Goal: Task Accomplishment & Management: Use online tool/utility

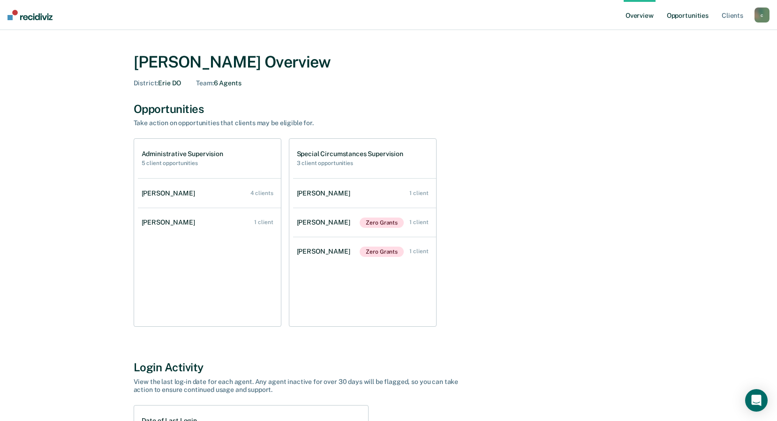
click at [700, 16] on link "Opportunities" at bounding box center [687, 15] width 45 height 30
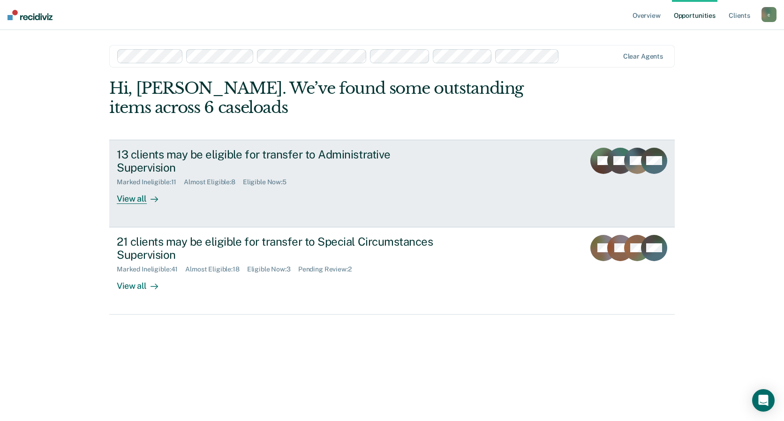
click at [179, 151] on div "13 clients may be eligible for transfer to Administrative Supervision" at bounding box center [281, 161] width 329 height 27
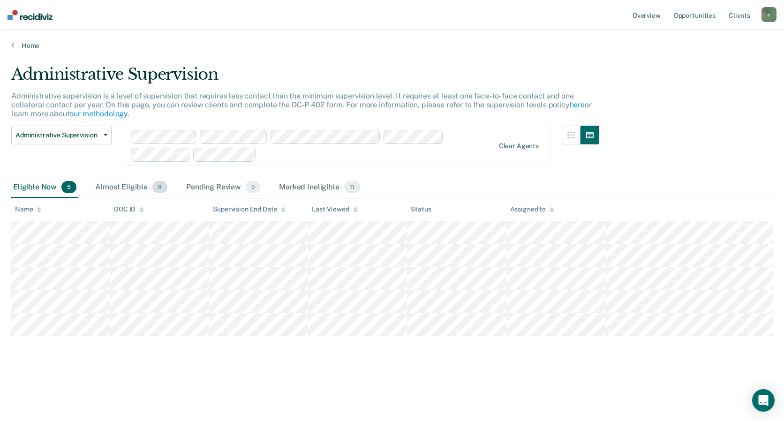
click at [115, 185] on div "Almost Eligible 8" at bounding box center [131, 187] width 76 height 21
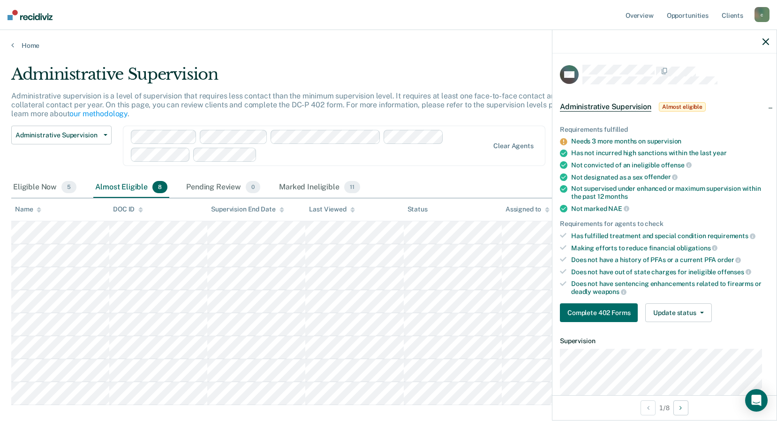
click at [415, 164] on div "Clear agents" at bounding box center [334, 146] width 423 height 40
click at [764, 39] on icon "button" at bounding box center [766, 41] width 7 height 7
click at [767, 40] on icon "button" at bounding box center [766, 41] width 7 height 7
click at [765, 12] on div "c" at bounding box center [762, 14] width 15 height 15
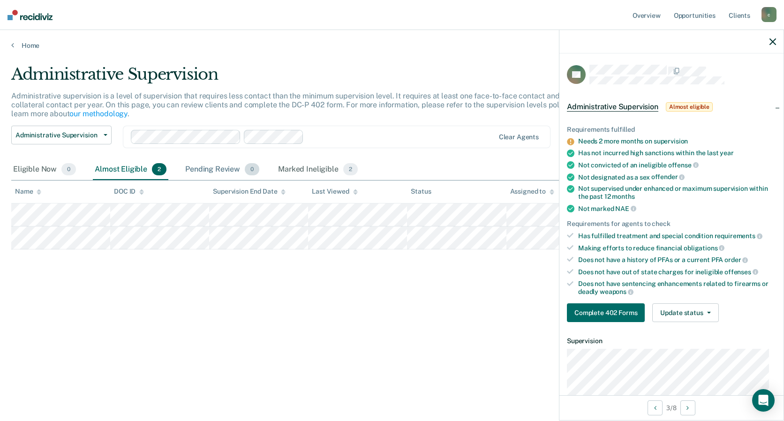
click at [229, 173] on div "Pending Review 0" at bounding box center [222, 169] width 78 height 21
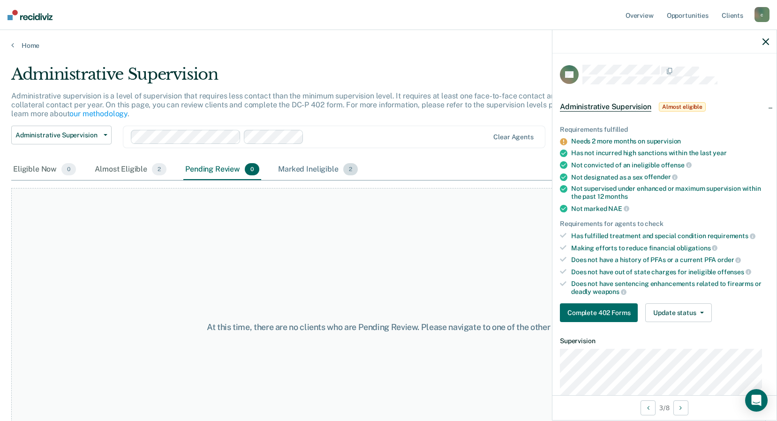
click at [299, 169] on div "Marked Ineligible 2" at bounding box center [317, 169] width 83 height 21
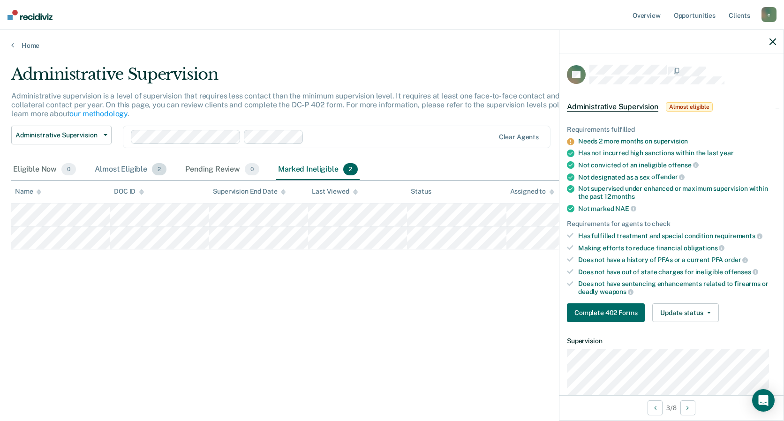
click at [142, 170] on div "Almost Eligible 2" at bounding box center [131, 169] width 76 height 21
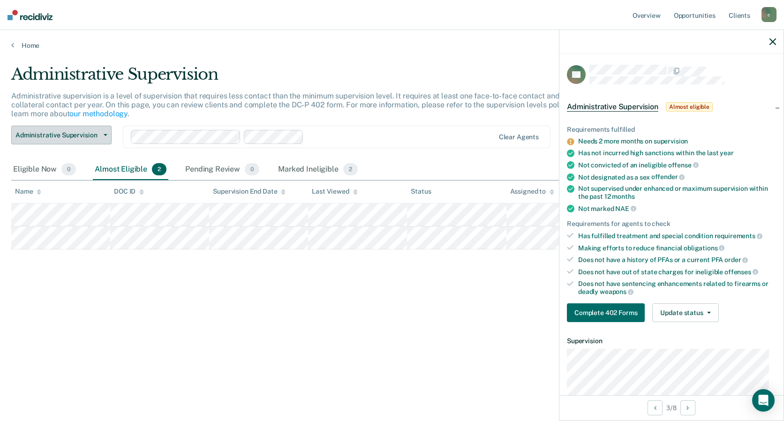
click at [100, 129] on button "Administrative Supervision" at bounding box center [61, 135] width 100 height 19
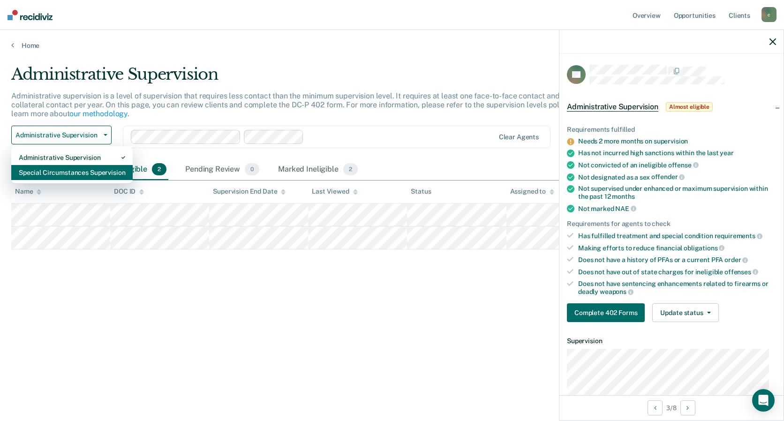
click at [80, 175] on div "Special Circumstances Supervision" at bounding box center [72, 172] width 106 height 15
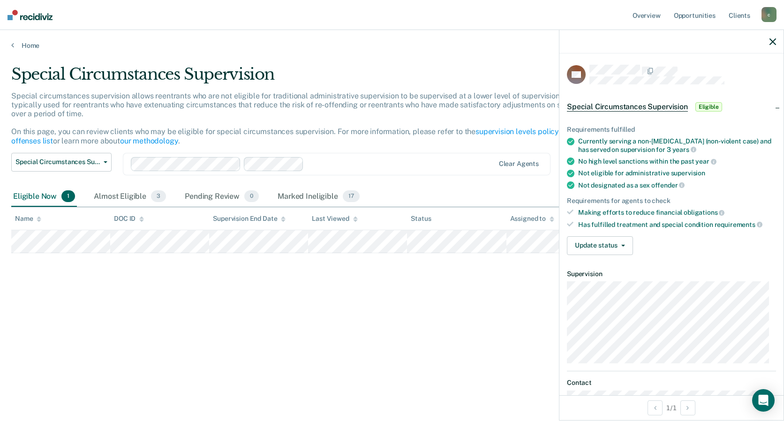
click at [354, 312] on div "Special Circumstances Supervision Special circumstances supervision allows reen…" at bounding box center [392, 208] width 762 height 286
click at [375, 162] on div at bounding box center [401, 164] width 186 height 11
click at [390, 143] on div "Special circumstances supervision allows reentrants who are not eligible for tr…" at bounding box center [305, 121] width 588 height 61
click at [146, 331] on div "Special Circumstances Supervision Special circumstances supervision allows reen…" at bounding box center [392, 208] width 762 height 286
click at [134, 196] on div "Almost Eligible 3" at bounding box center [130, 197] width 76 height 21
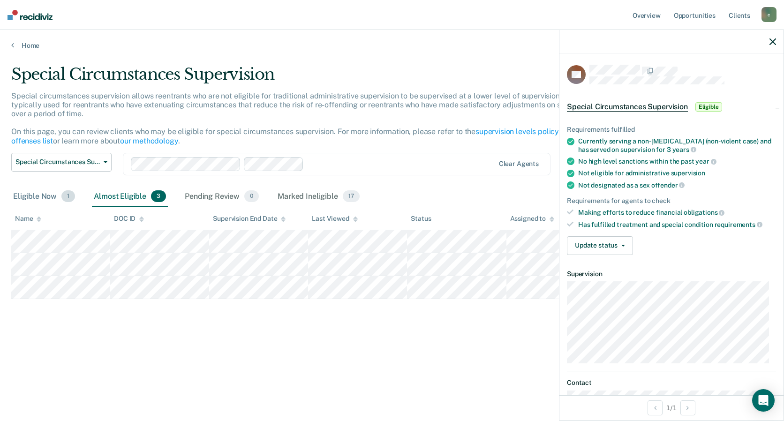
click at [63, 195] on span "1" at bounding box center [68, 196] width 14 height 12
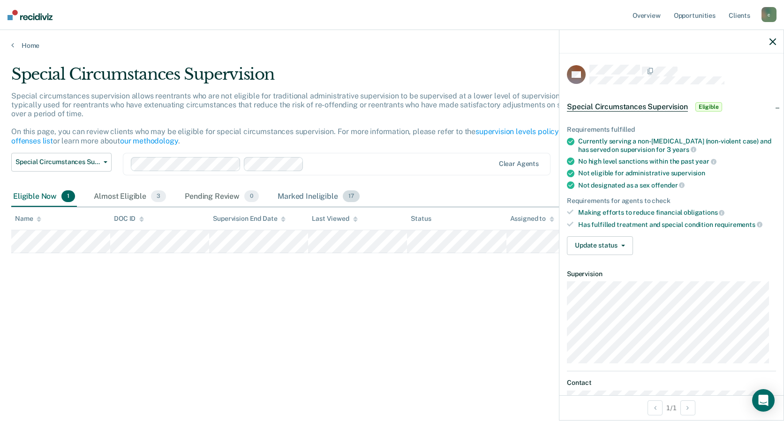
click at [319, 197] on div "Marked Ineligible 17" at bounding box center [318, 197] width 85 height 21
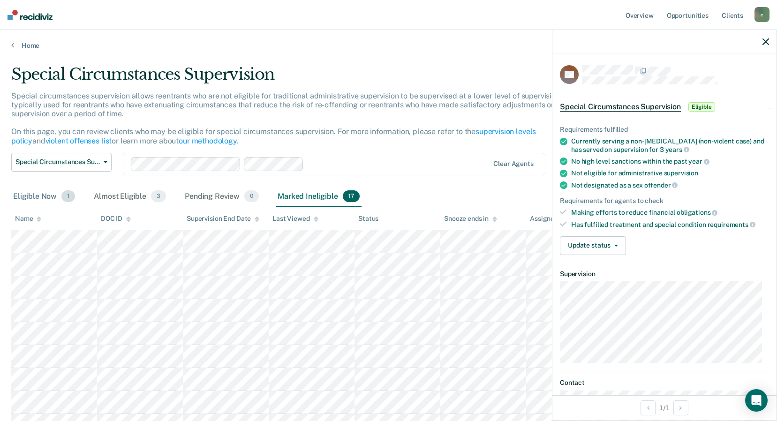
click at [37, 192] on div "Eligible Now 1" at bounding box center [44, 197] width 66 height 21
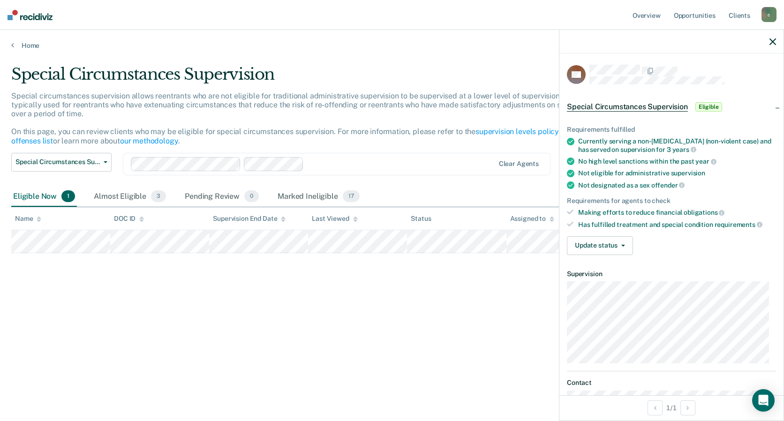
click at [407, 166] on div at bounding box center [401, 164] width 186 height 11
click at [685, 260] on div "Requirements fulfilled Currently serving a non-life sentence (non-violent case)…" at bounding box center [671, 186] width 224 height 151
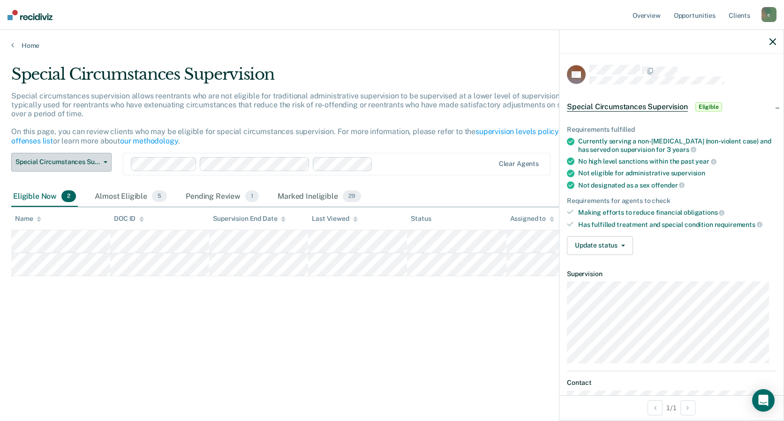
click at [69, 161] on span "Special Circumstances Supervision" at bounding box center [57, 162] width 84 height 8
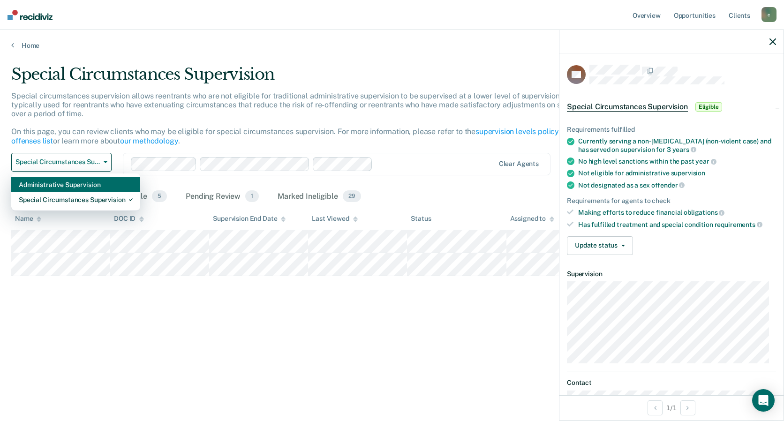
click at [59, 189] on div "Administrative Supervision" at bounding box center [76, 184] width 114 height 15
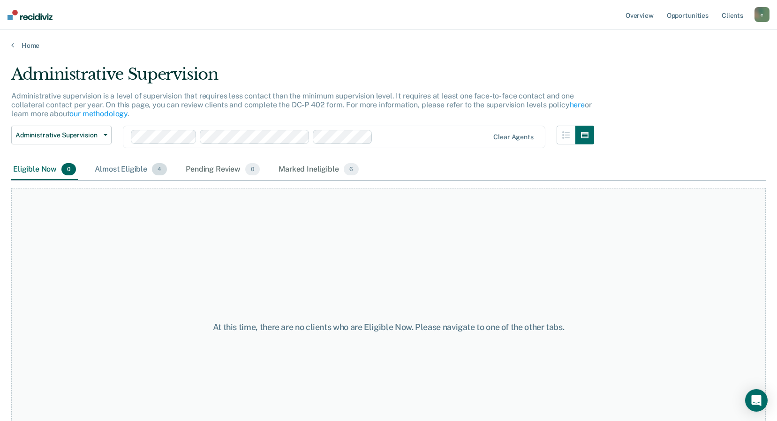
click at [127, 170] on div "Almost Eligible 4" at bounding box center [131, 169] width 76 height 21
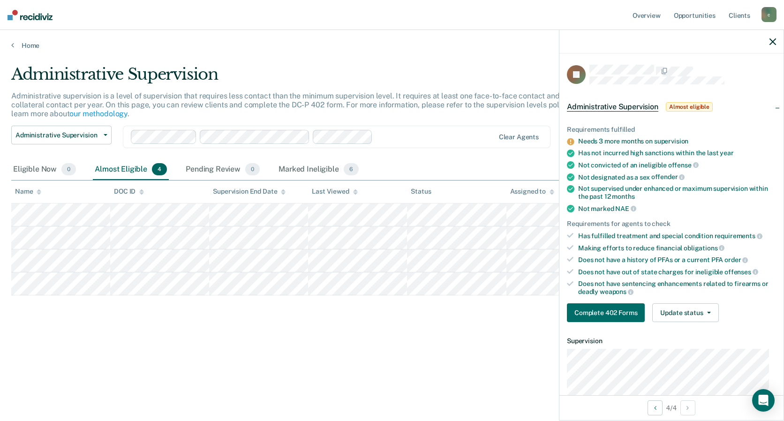
click at [774, 43] on icon "button" at bounding box center [773, 41] width 7 height 7
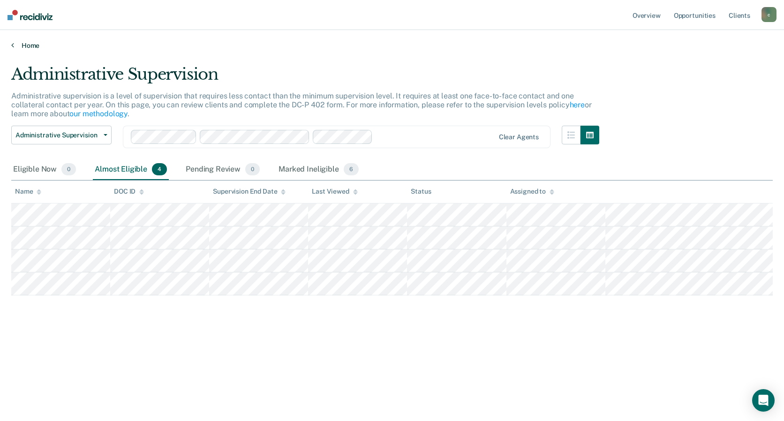
click at [36, 45] on link "Home" at bounding box center [392, 45] width 762 height 8
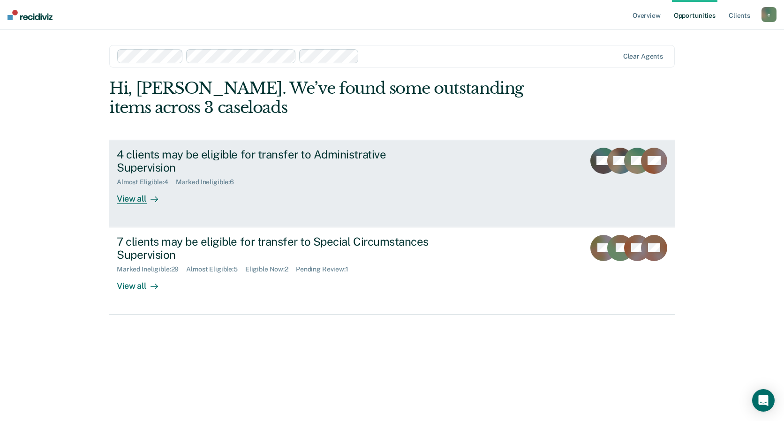
click at [274, 174] on div "Almost Eligible : 4 Marked Ineligible : 6" at bounding box center [281, 180] width 329 height 12
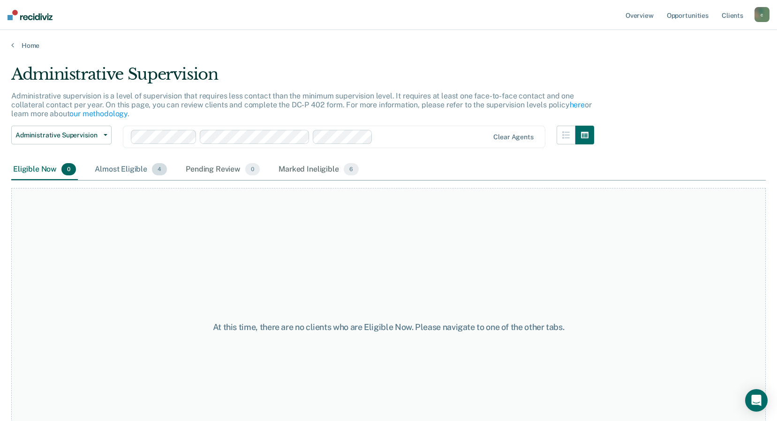
click at [124, 169] on div "Almost Eligible 4" at bounding box center [131, 169] width 76 height 21
